Goal: Check status: Check status

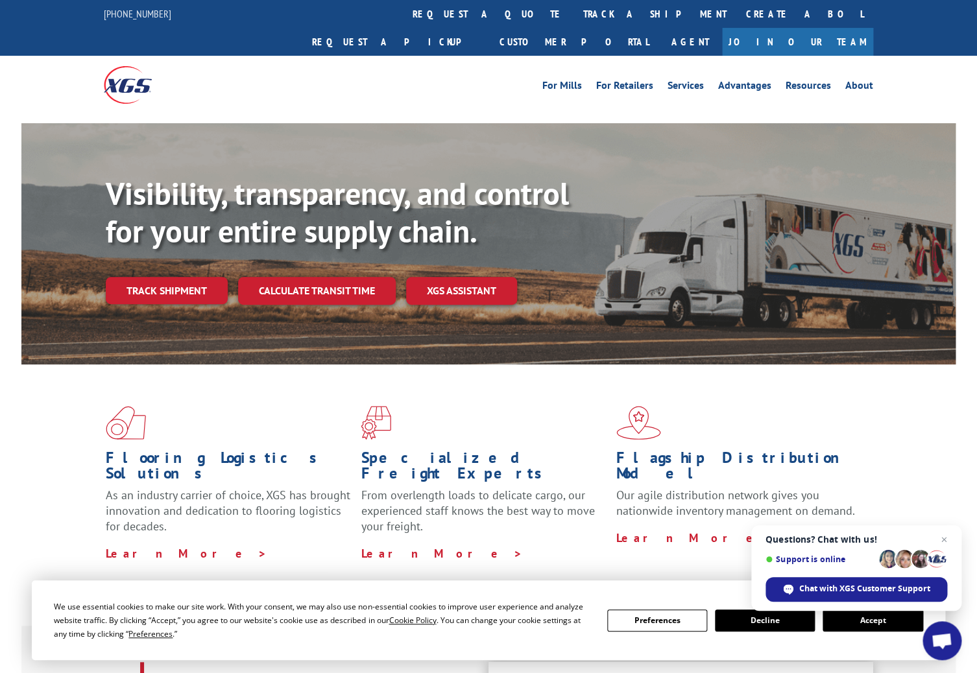
click at [755, 625] on button "Decline" at bounding box center [765, 621] width 100 height 22
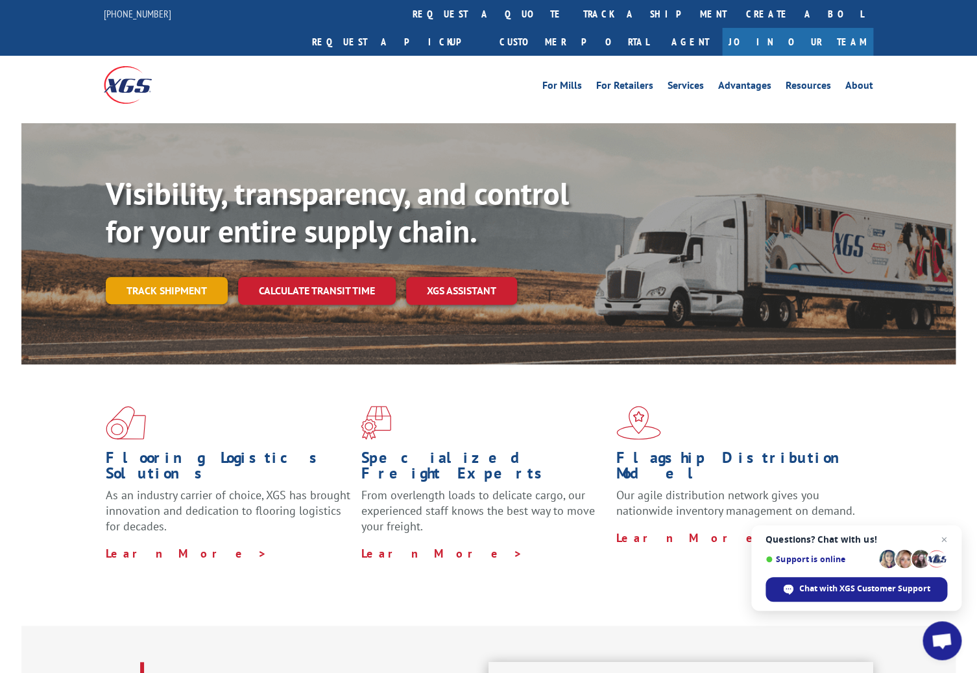
click at [184, 277] on link "Track shipment" at bounding box center [167, 290] width 122 height 27
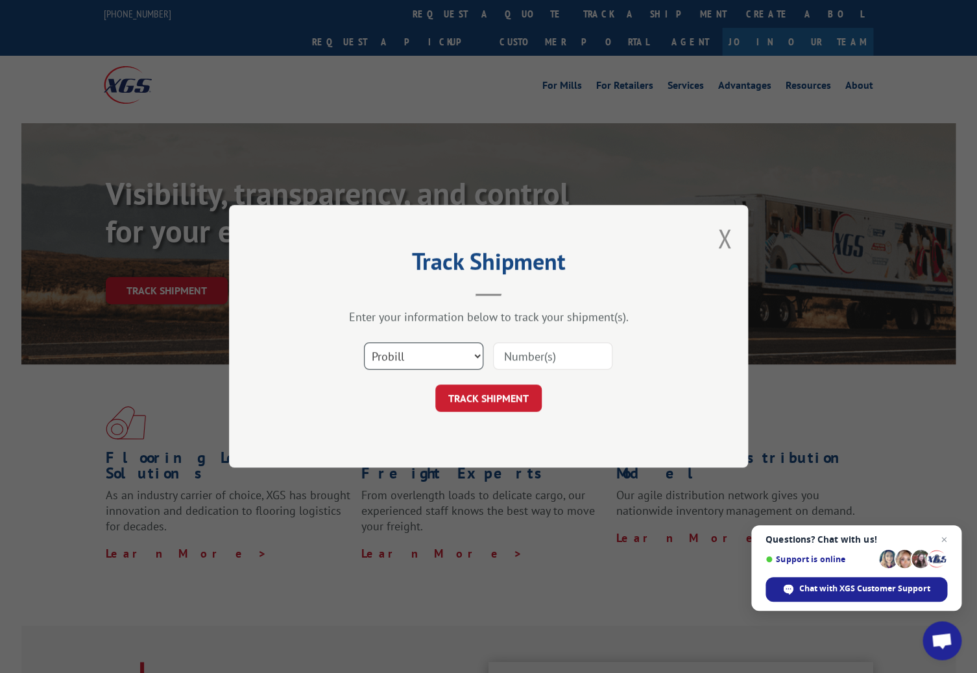
select select "po"
click option "PO" at bounding box center [0, 0] width 0 height 0
click at [517, 359] on input at bounding box center [552, 356] width 119 height 27
paste input "MALAK 9-18"
type input "MALAK 9-18"
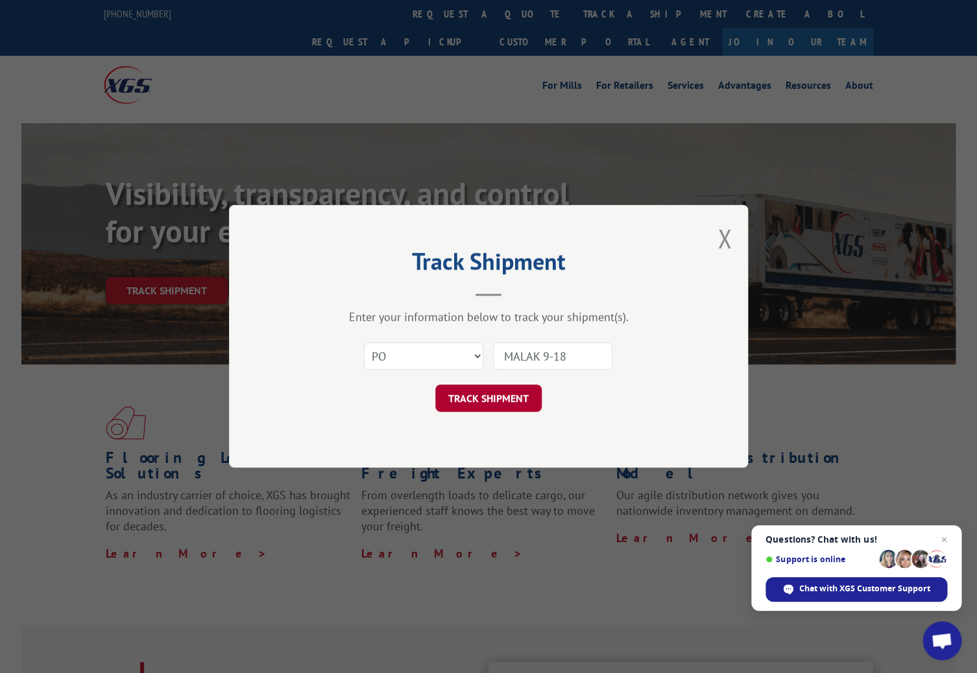
click at [460, 397] on button "TRACK SHIPMENT" at bounding box center [488, 398] width 106 height 27
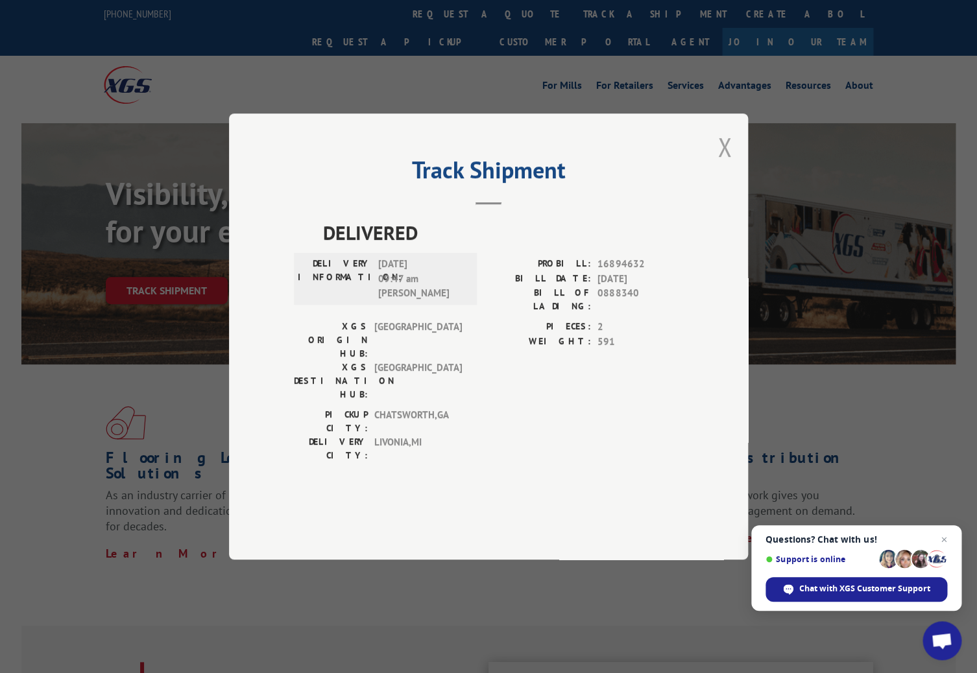
click at [721, 164] on button "Close modal" at bounding box center [724, 147] width 14 height 34
